Goal: Find specific page/section

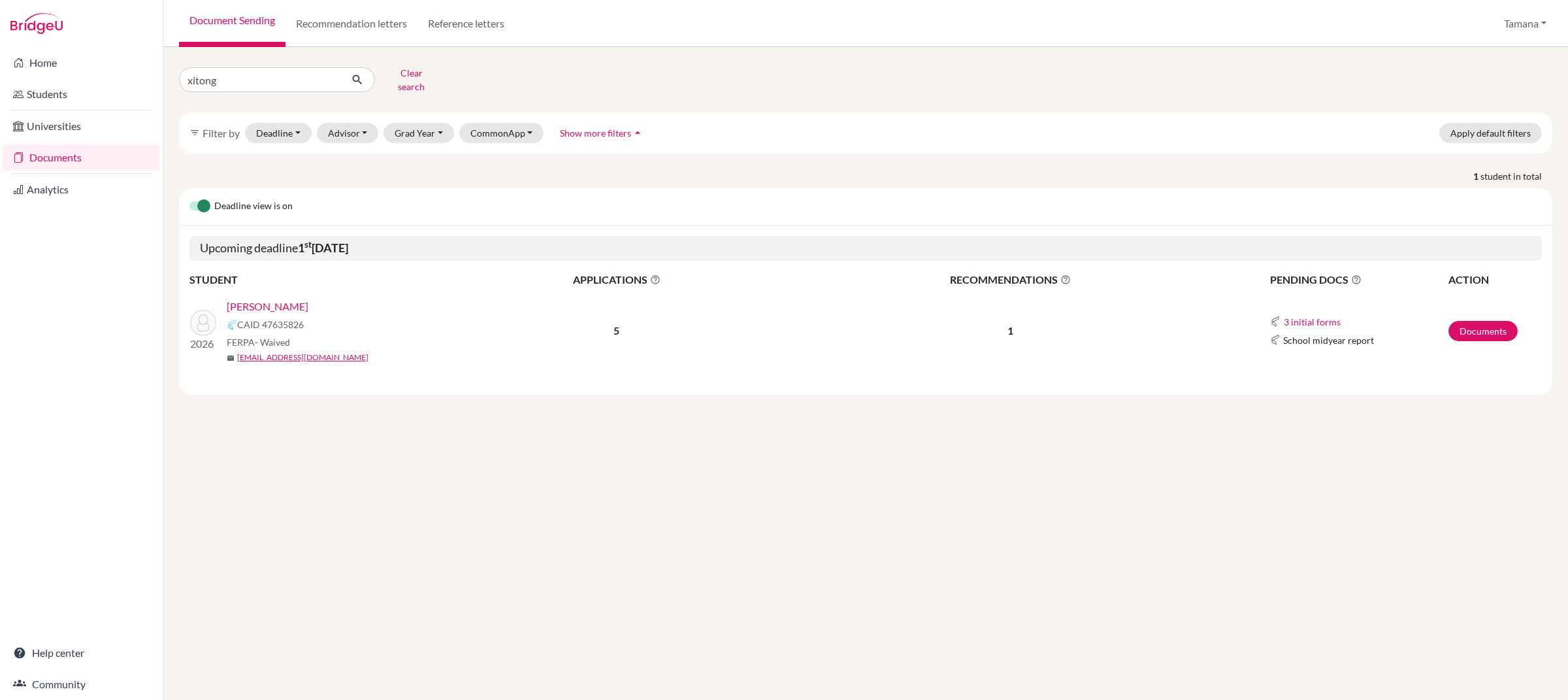
click at [179, 76] on input "xitong" at bounding box center [259, 79] width 162 height 25
type input "[PERSON_NAME]"
click button "submit" at bounding box center [357, 79] width 35 height 25
